Goal: Task Accomplishment & Management: Complete application form

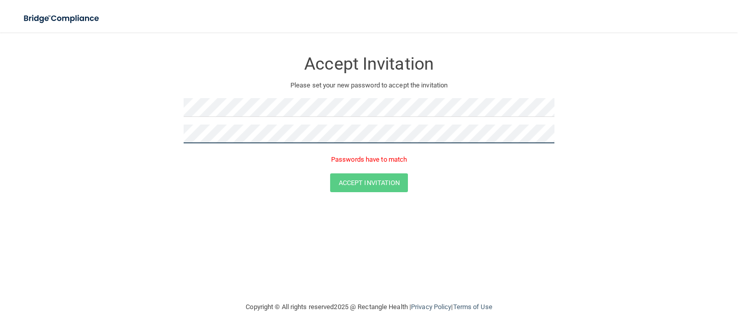
click at [122, 131] on form "Accept Invitation Please set your new password to accept the invitation Passwor…" at bounding box center [368, 124] width 697 height 162
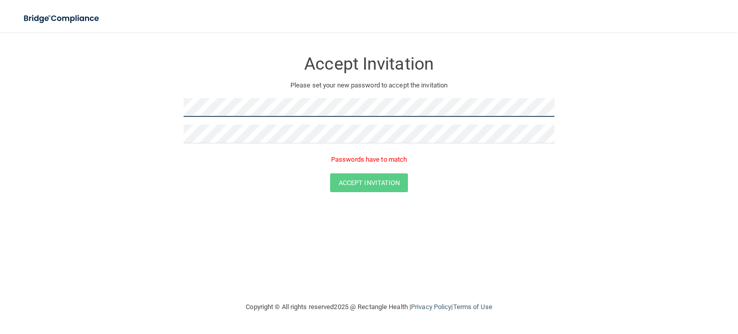
click at [161, 104] on form "Accept Invitation Please set your new password to accept the invitation Passwor…" at bounding box center [368, 124] width 697 height 162
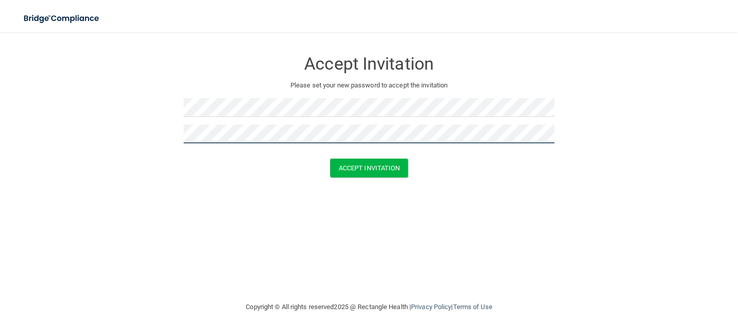
click at [330, 159] on button "Accept Invitation" at bounding box center [369, 168] width 78 height 19
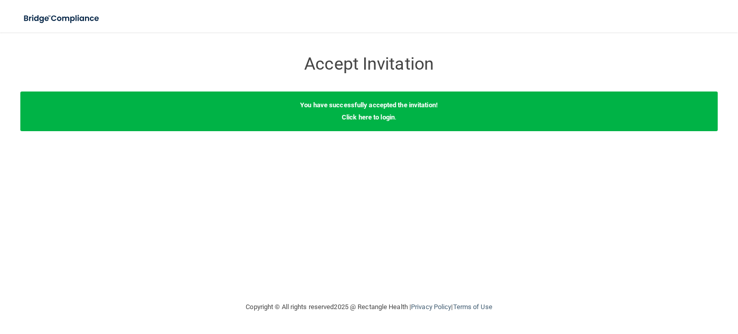
click at [374, 124] on div "You have successfully accepted the invitation! Click here to login ." at bounding box center [368, 112] width 697 height 40
click at [374, 120] on link "Click here to login" at bounding box center [368, 117] width 53 height 8
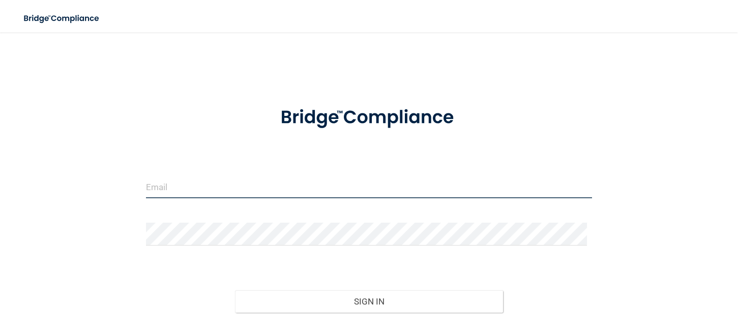
click at [251, 190] on input "email" at bounding box center [369, 186] width 446 height 23
type input "[EMAIL_ADDRESS][DOMAIN_NAME]"
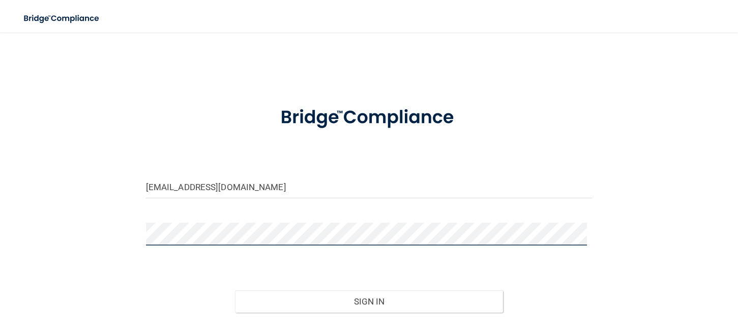
click at [235, 290] on button "Sign In" at bounding box center [369, 301] width 268 height 22
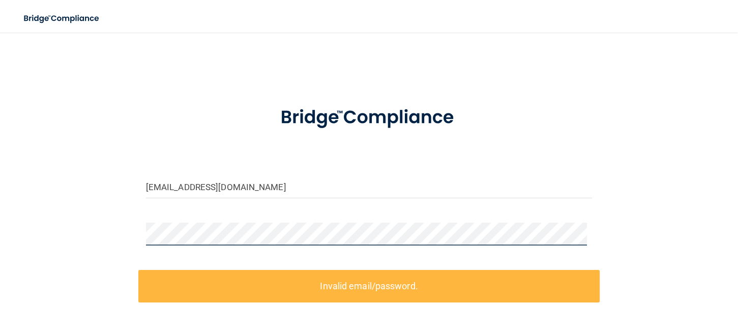
click at [99, 212] on div "[EMAIL_ADDRESS][DOMAIN_NAME] Invalid email/password. You don't have permission …" at bounding box center [368, 225] width 697 height 365
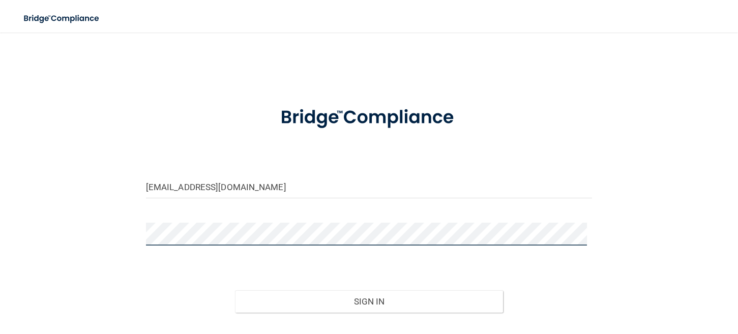
click at [235, 290] on button "Sign In" at bounding box center [369, 301] width 268 height 22
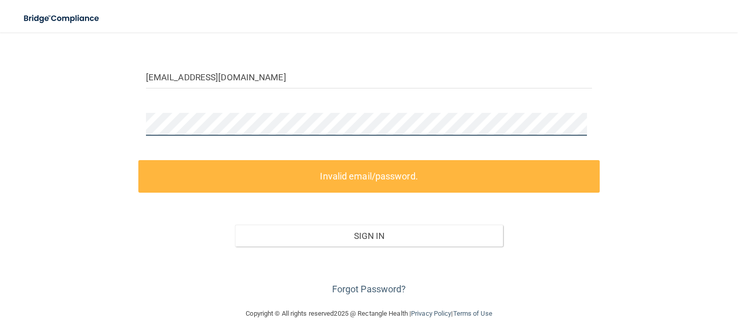
scroll to position [113, 0]
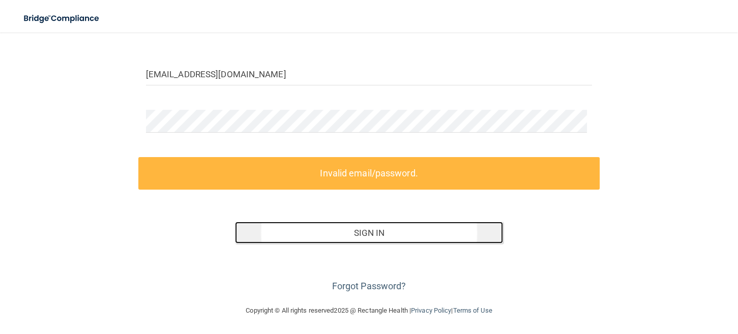
click at [373, 236] on button "Sign In" at bounding box center [369, 233] width 268 height 22
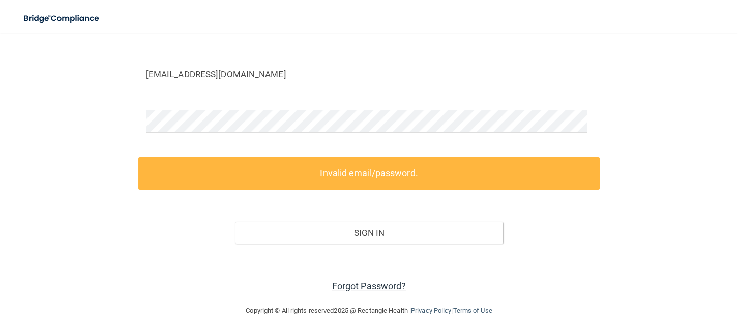
click at [378, 286] on link "Forgot Password?" at bounding box center [369, 286] width 74 height 11
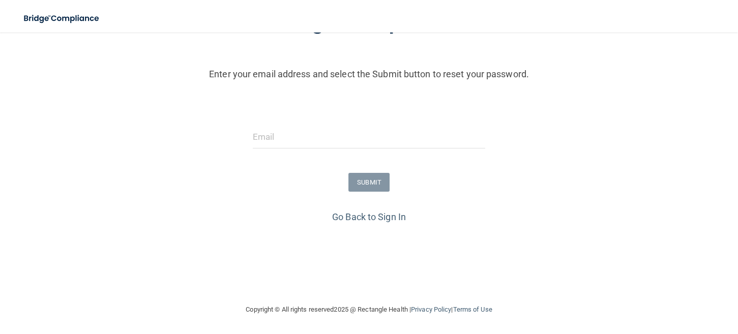
scroll to position [98, 0]
click at [370, 134] on input "email" at bounding box center [369, 137] width 232 height 23
type input "[EMAIL_ADDRESS][DOMAIN_NAME]"
click at [360, 181] on button "SUBMIT" at bounding box center [368, 182] width 41 height 19
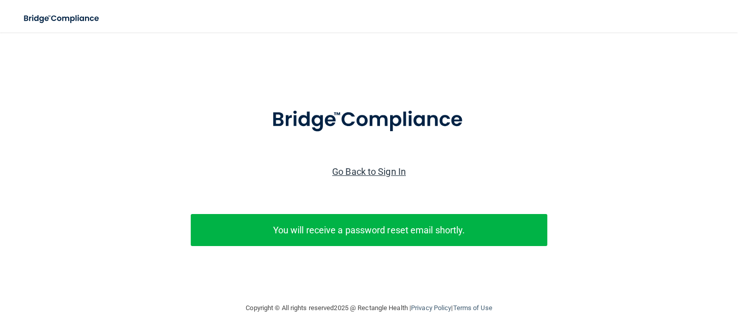
click at [380, 166] on link "Go Back to Sign In" at bounding box center [369, 171] width 74 height 11
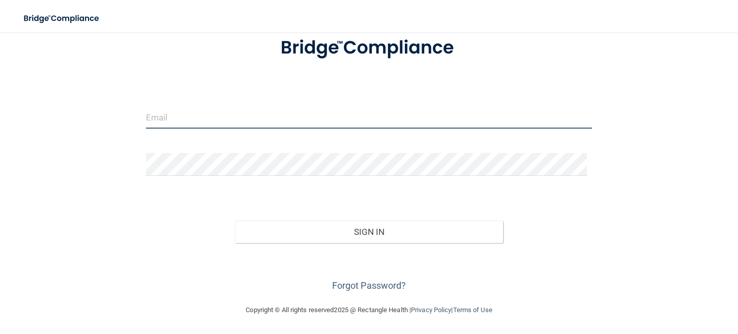
click at [269, 111] on input "email" at bounding box center [369, 117] width 446 height 23
type input "[EMAIL_ADDRESS][DOMAIN_NAME]"
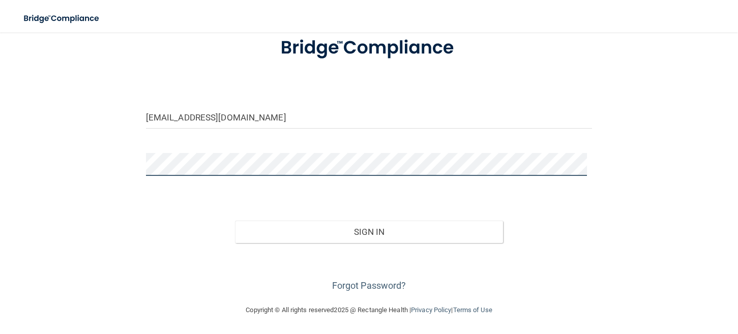
click at [235, 221] on button "Sign In" at bounding box center [369, 232] width 268 height 22
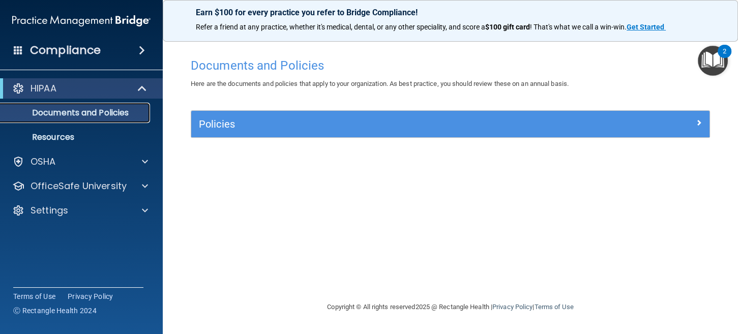
click at [115, 116] on p "Documents and Policies" at bounding box center [76, 113] width 139 height 10
click at [87, 132] on p "Resources" at bounding box center [76, 137] width 139 height 10
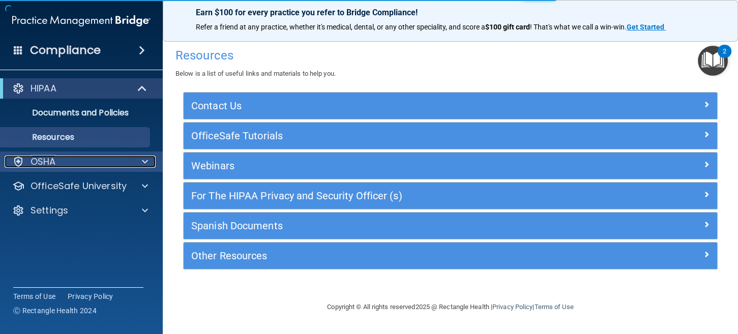
click at [106, 157] on div "OSHA" at bounding box center [68, 162] width 126 height 12
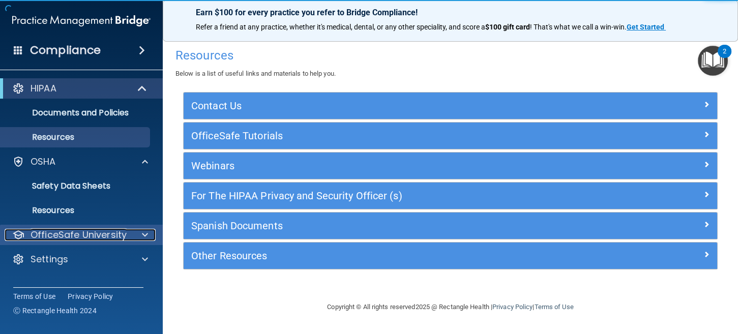
click at [110, 241] on p "OfficeSafe University" at bounding box center [79, 235] width 96 height 12
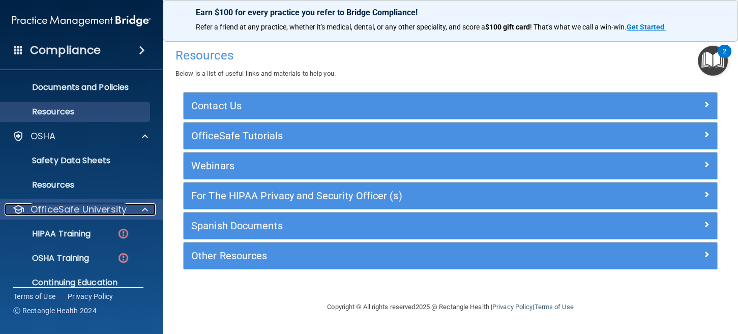
scroll to position [63, 0]
